Goal: Information Seeking & Learning: Learn about a topic

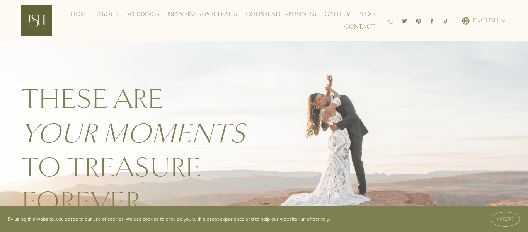
click at [151, 14] on link "Weddings" at bounding box center [143, 14] width 32 height 12
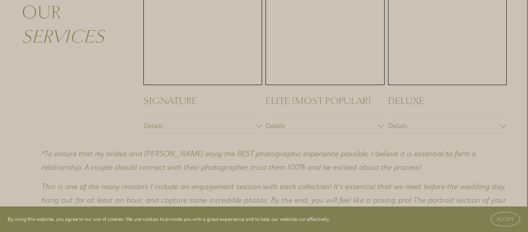
scroll to position [1118, 0]
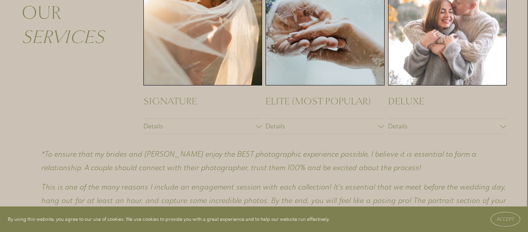
click at [284, 119] on button "Details" at bounding box center [324, 126] width 118 height 15
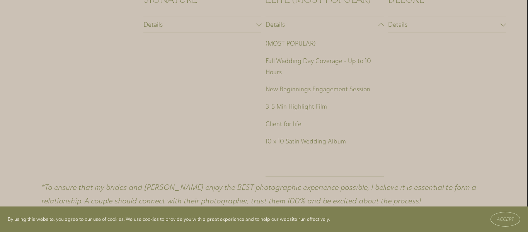
scroll to position [1204, 0]
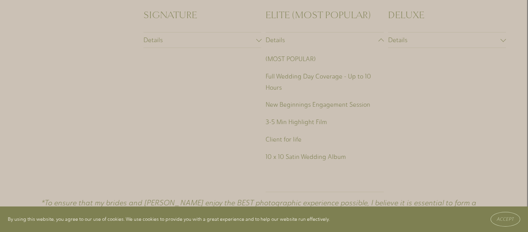
click at [403, 38] on span "Details" at bounding box center [444, 39] width 112 height 7
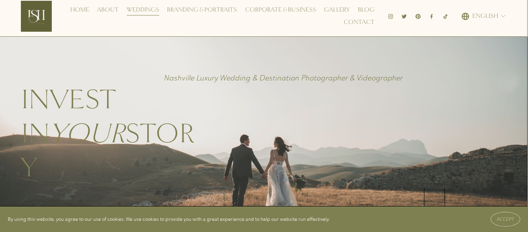
scroll to position [0, 0]
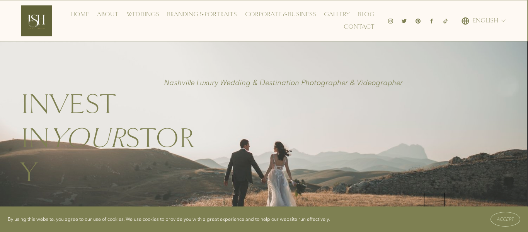
click at [330, 13] on link "Gallery" at bounding box center [337, 14] width 26 height 12
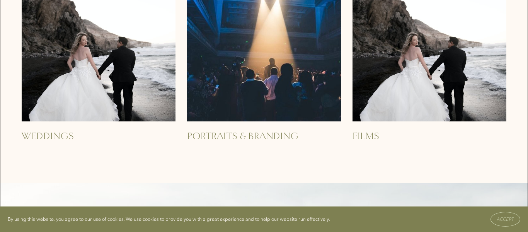
scroll to position [343, 0]
click at [157, 7] on img at bounding box center [99, 44] width 154 height 154
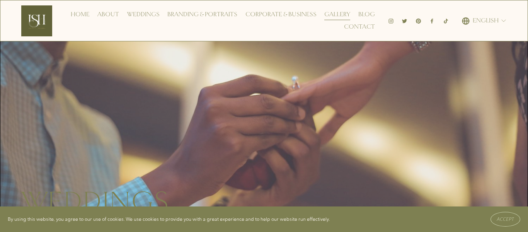
click at [76, 12] on link "Home" at bounding box center [80, 14] width 19 height 12
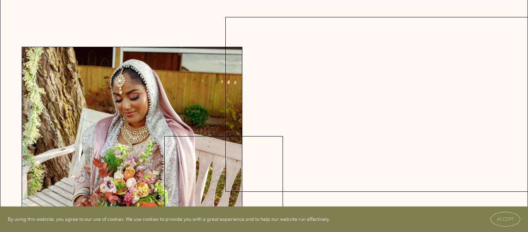
scroll to position [1242, 0]
